Goal: Information Seeking & Learning: Learn about a topic

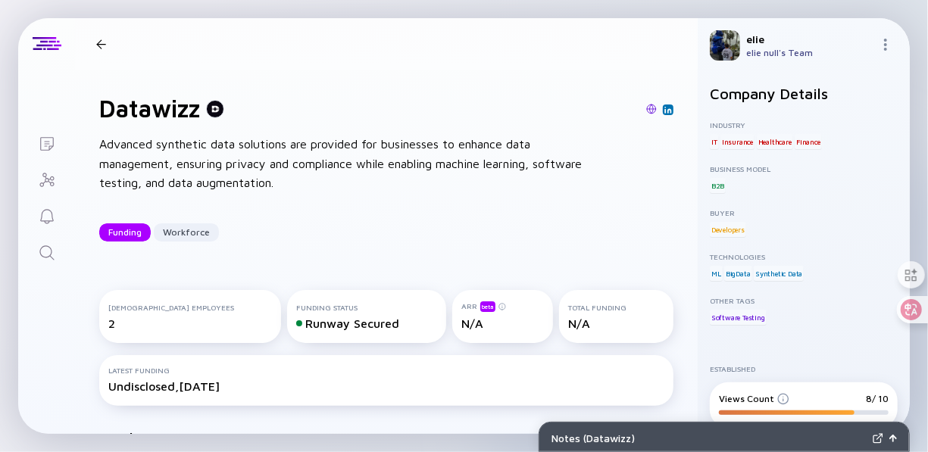
click at [108, 45] on div at bounding box center [101, 44] width 22 height 10
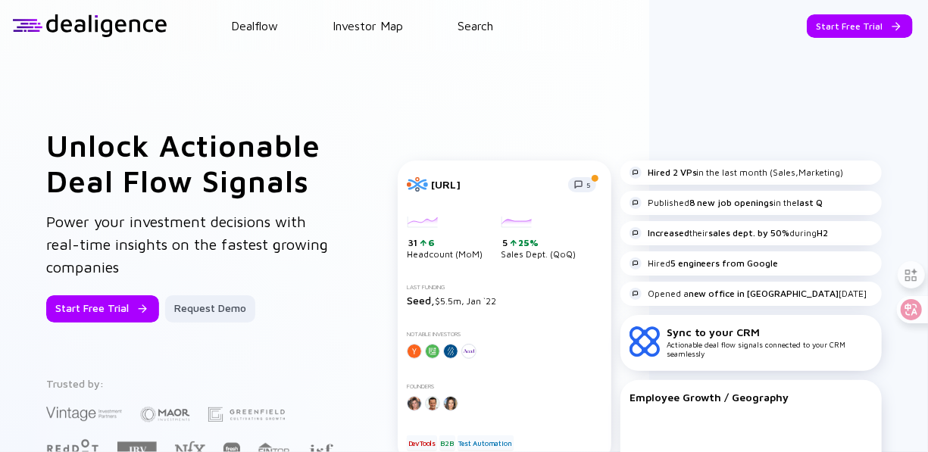
click at [474, 33] on header "Dealflow Investor Map Search Start Free Trial Dealflow Investor Map Start Free …" at bounding box center [464, 26] width 928 height 52
click at [479, 28] on link "Search" at bounding box center [476, 26] width 36 height 14
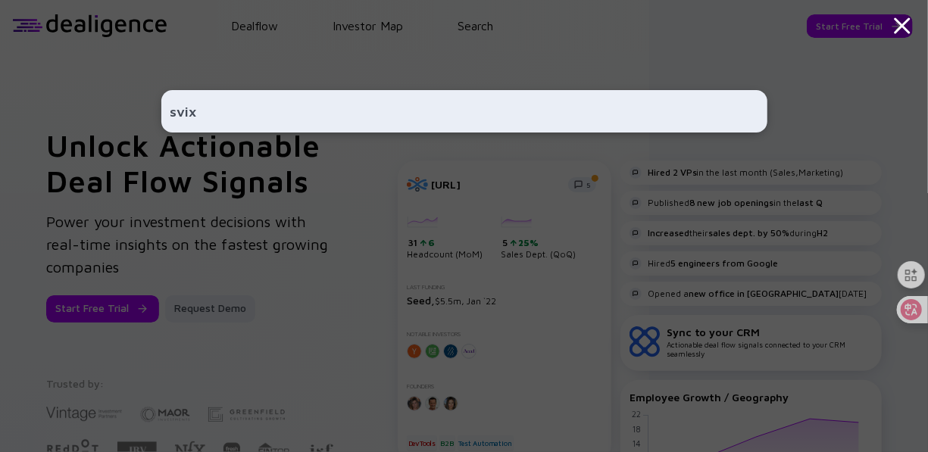
type input "svix"
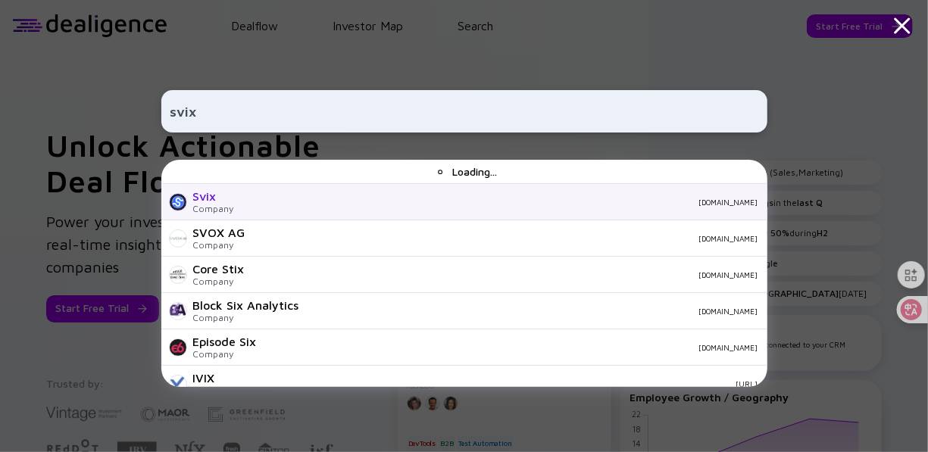
click at [179, 196] on div at bounding box center [178, 202] width 18 height 18
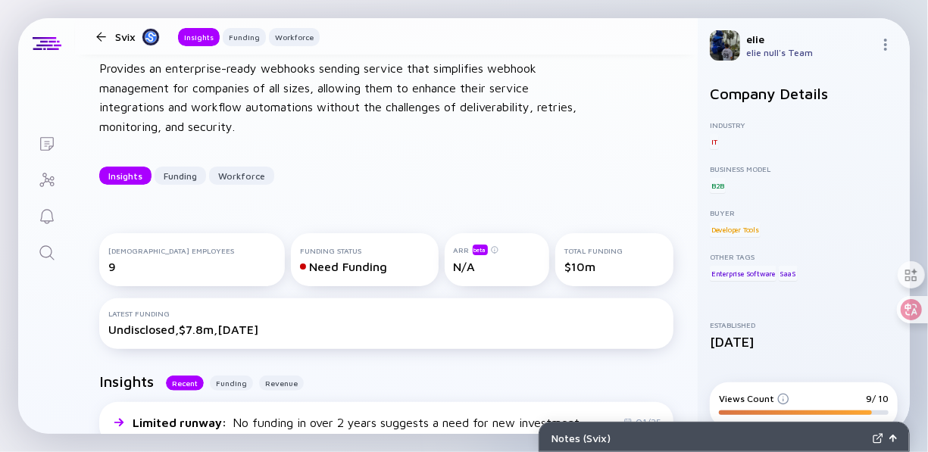
scroll to position [76, 0]
click at [103, 39] on div at bounding box center [101, 37] width 10 height 10
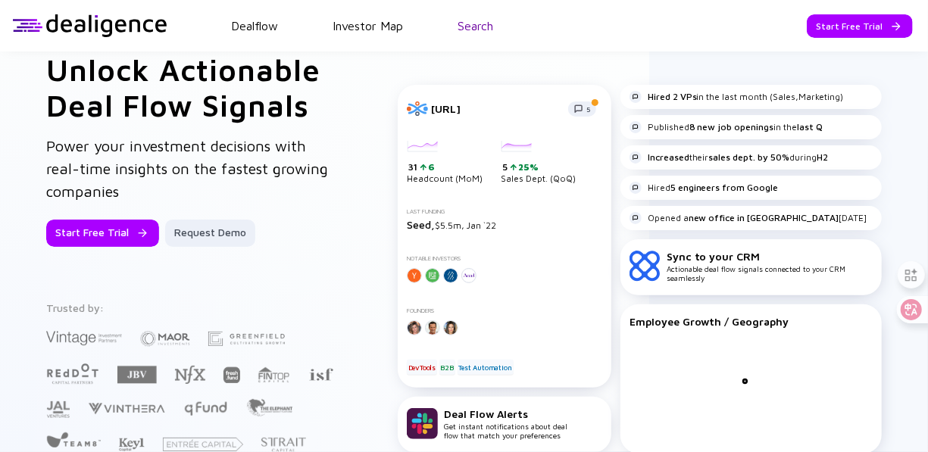
click at [464, 28] on link "Search" at bounding box center [476, 26] width 36 height 14
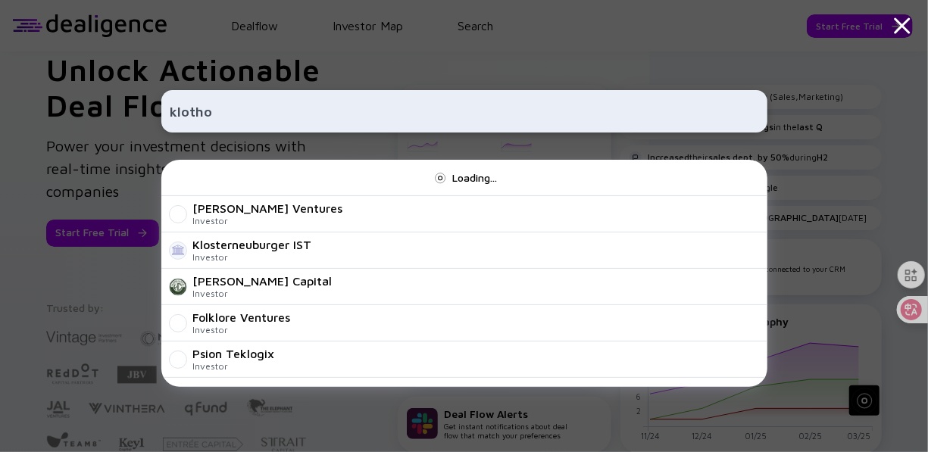
type input "klotho"
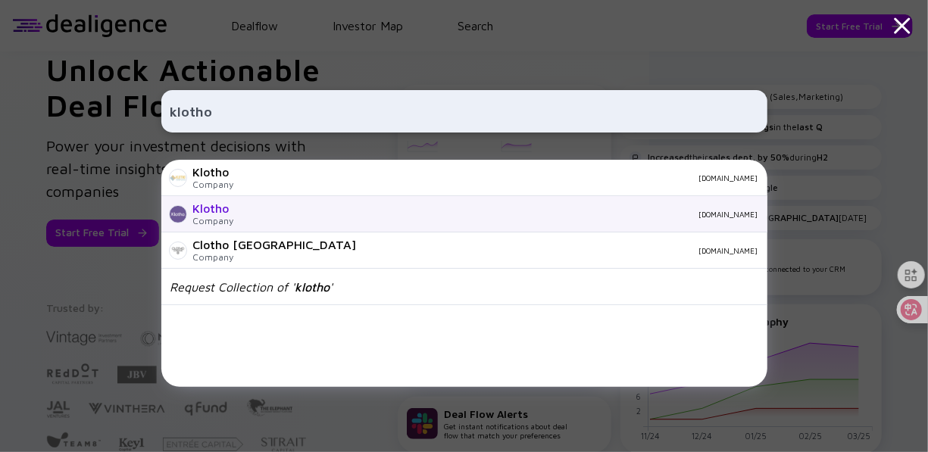
click at [220, 217] on div "Company" at bounding box center [213, 220] width 41 height 11
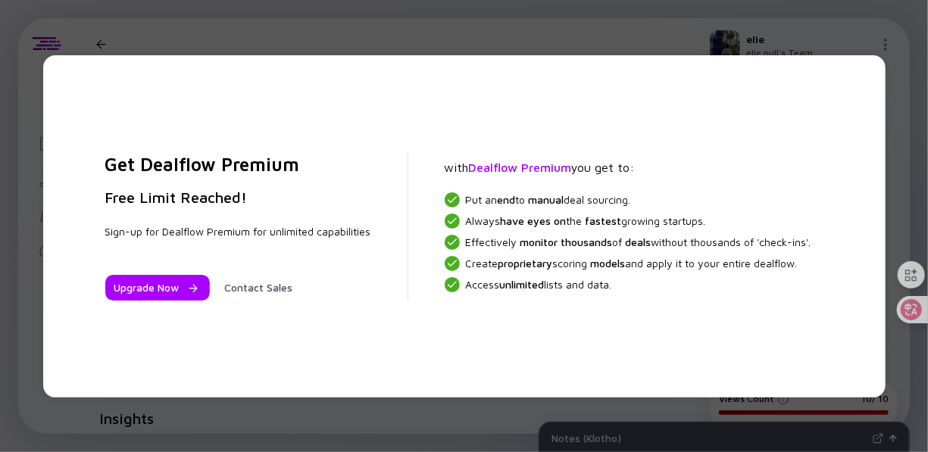
click at [336, 408] on div "Get Dealflow Premium Free Limit Reached! Sign-up for Dealflow Premium for unlim…" at bounding box center [464, 226] width 928 height 452
click at [301, 10] on div "Get Dealflow Premium Free Limit Reached! Sign-up for Dealflow Premium for unlim…" at bounding box center [464, 226] width 928 height 452
click at [883, 44] on div "Get Dealflow Premium Free Limit Reached! Sign-up for Dealflow Premium for unlim…" at bounding box center [464, 226] width 928 height 452
click at [169, 295] on div "Upgrade Now" at bounding box center [157, 288] width 105 height 26
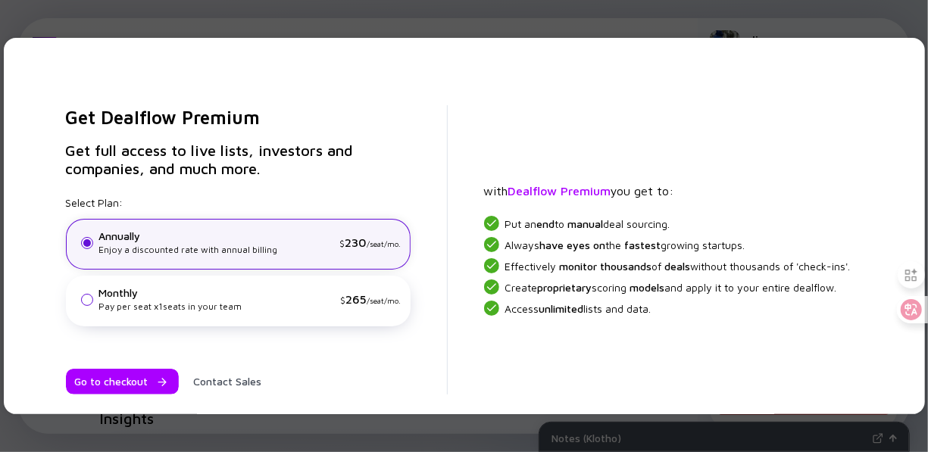
click at [278, 25] on div "Get Dealflow Premium Get full access to live lists, investors and companies, an…" at bounding box center [464, 226] width 928 height 452
